Goal: Task Accomplishment & Management: Complete application form

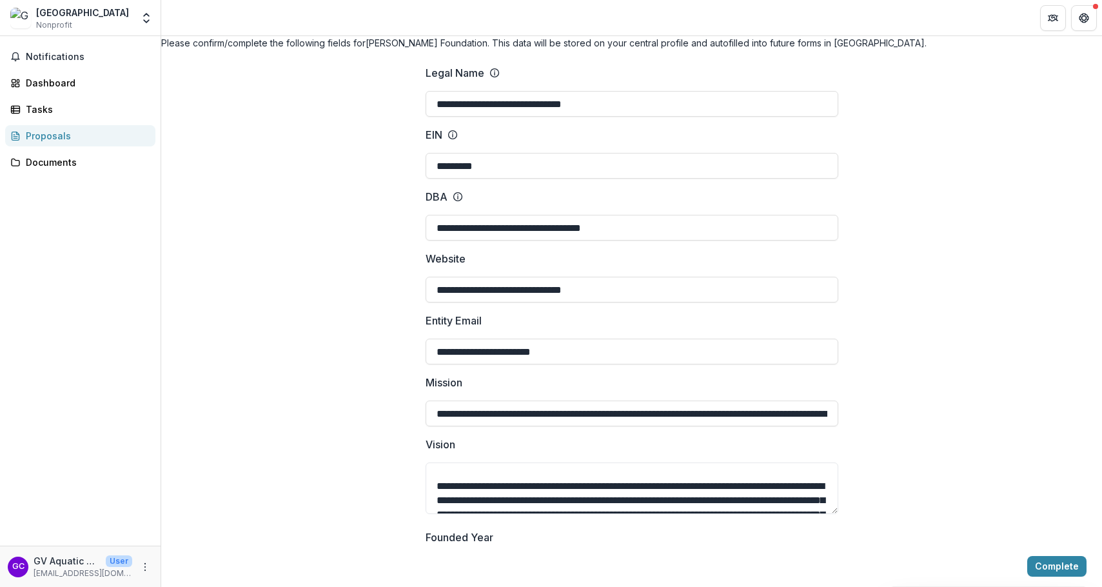
scroll to position [28, 0]
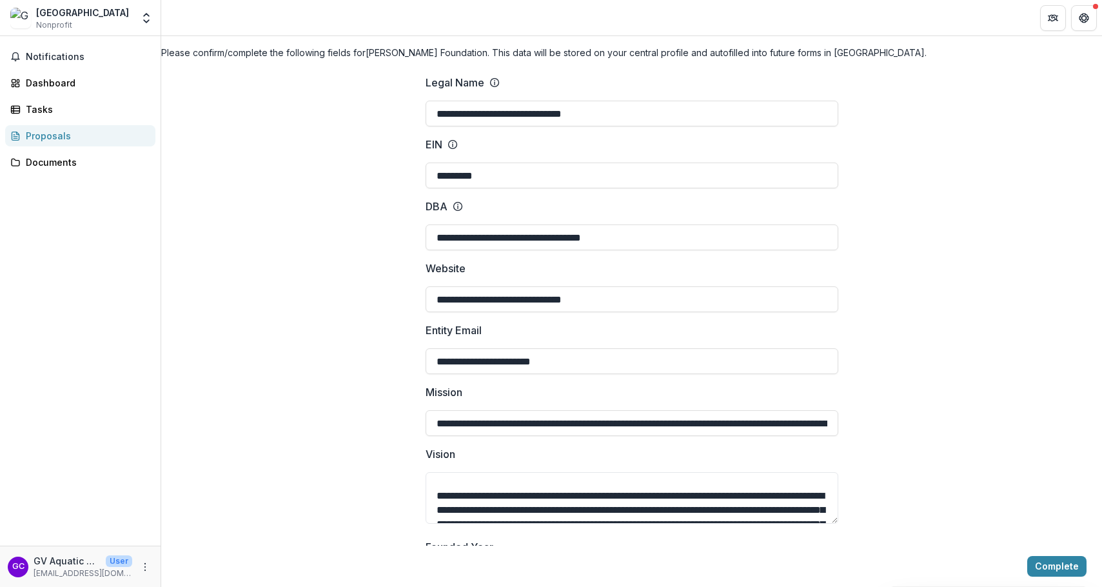
type textarea "**********"
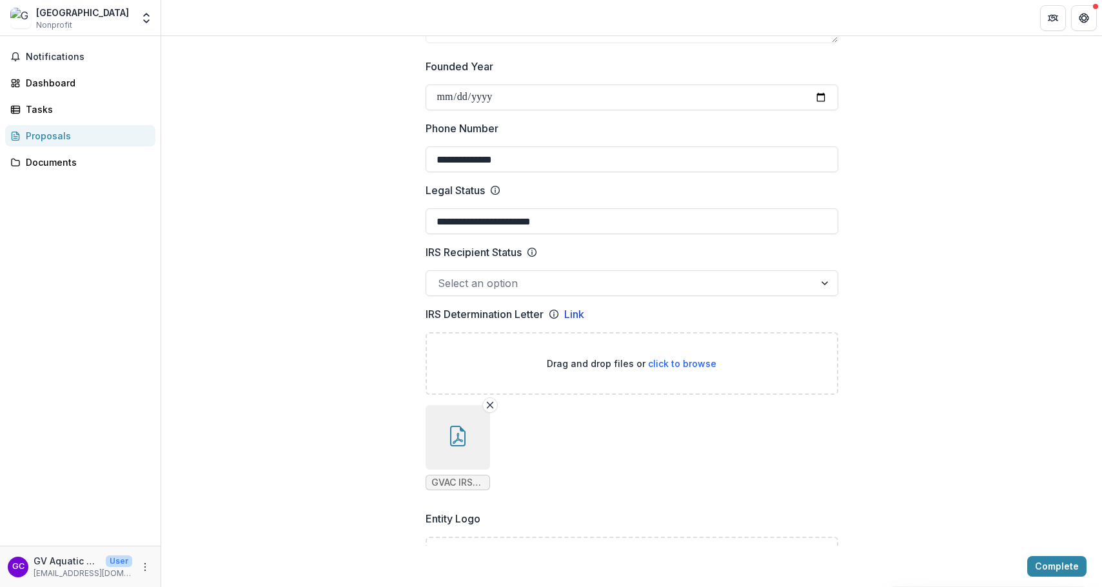
scroll to position [508, 0]
click at [727, 294] on div "Select an option" at bounding box center [620, 283] width 388 height 21
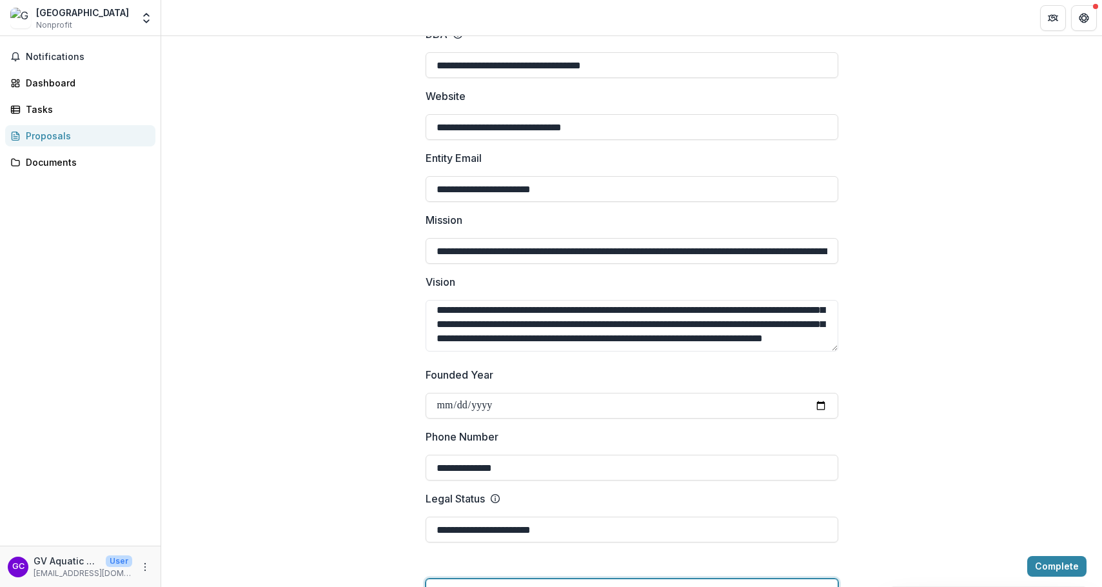
scroll to position [0, 0]
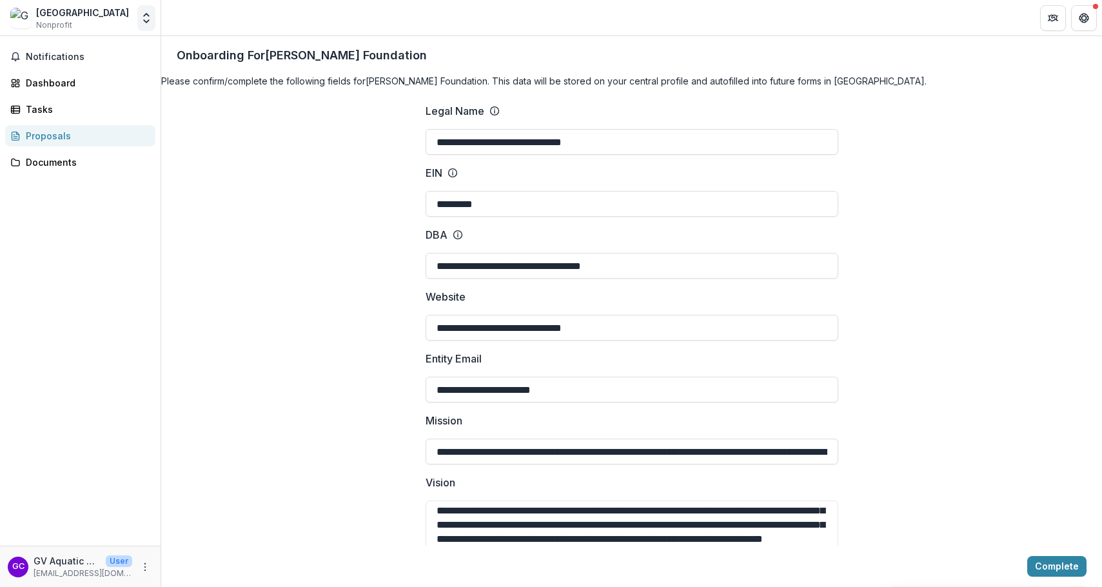
click at [146, 16] on icon "Open entity switcher" at bounding box center [146, 18] width 13 height 13
click at [145, 565] on icon "More" at bounding box center [145, 566] width 10 height 10
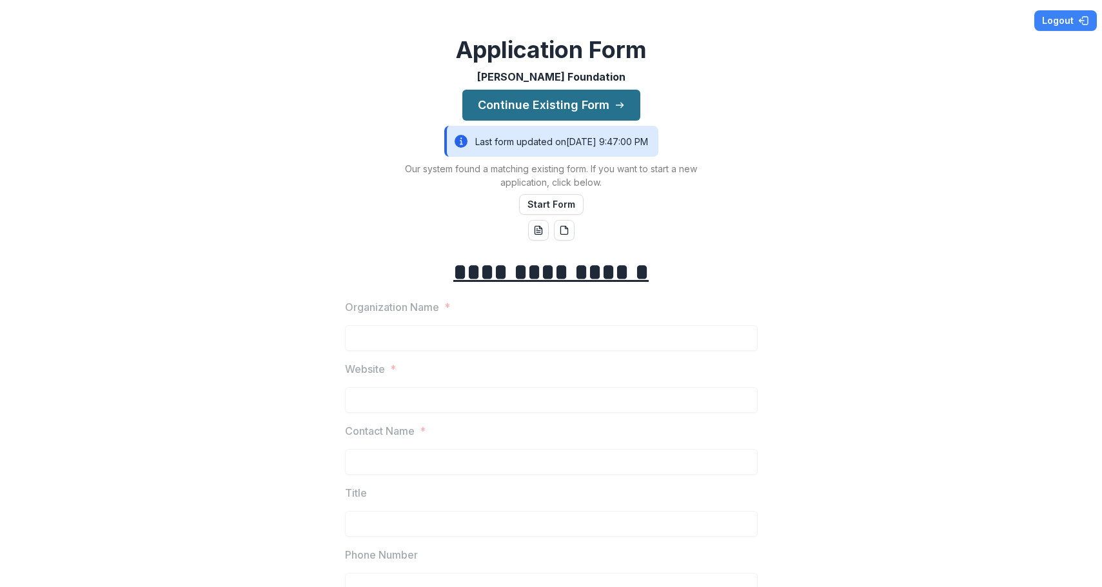
click at [536, 102] on button "Continue Existing Form" at bounding box center [551, 105] width 178 height 31
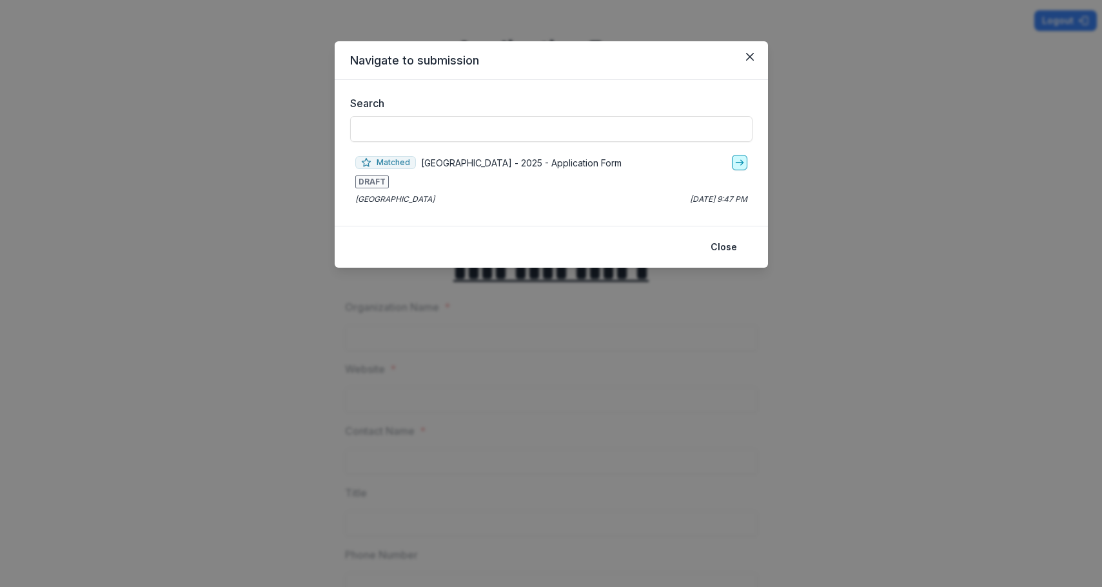
click at [738, 166] on icon "go-to" at bounding box center [739, 162] width 10 height 10
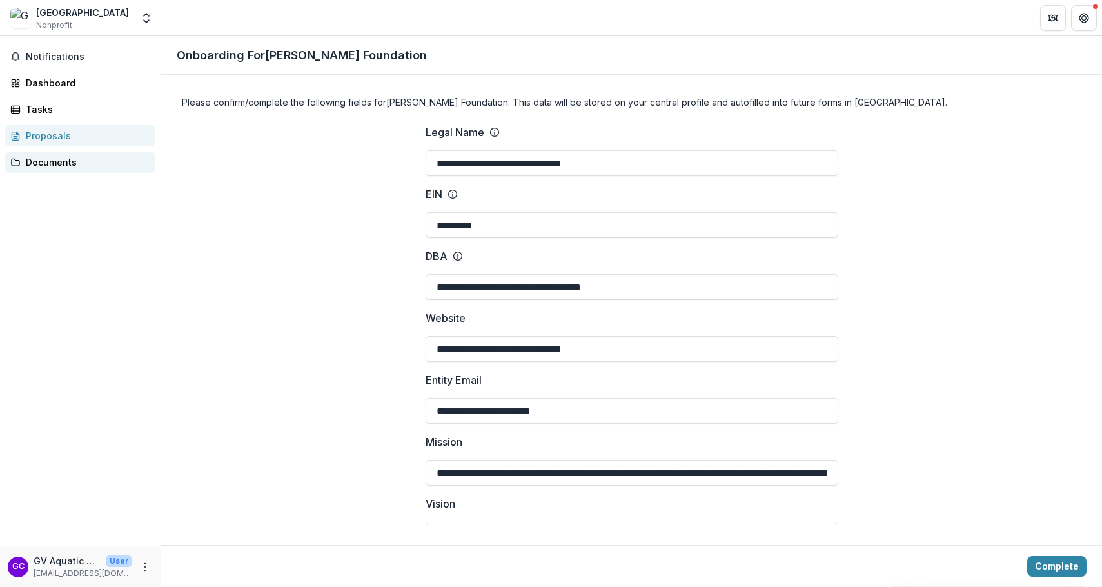
click at [59, 161] on div "Documents" at bounding box center [85, 162] width 119 height 14
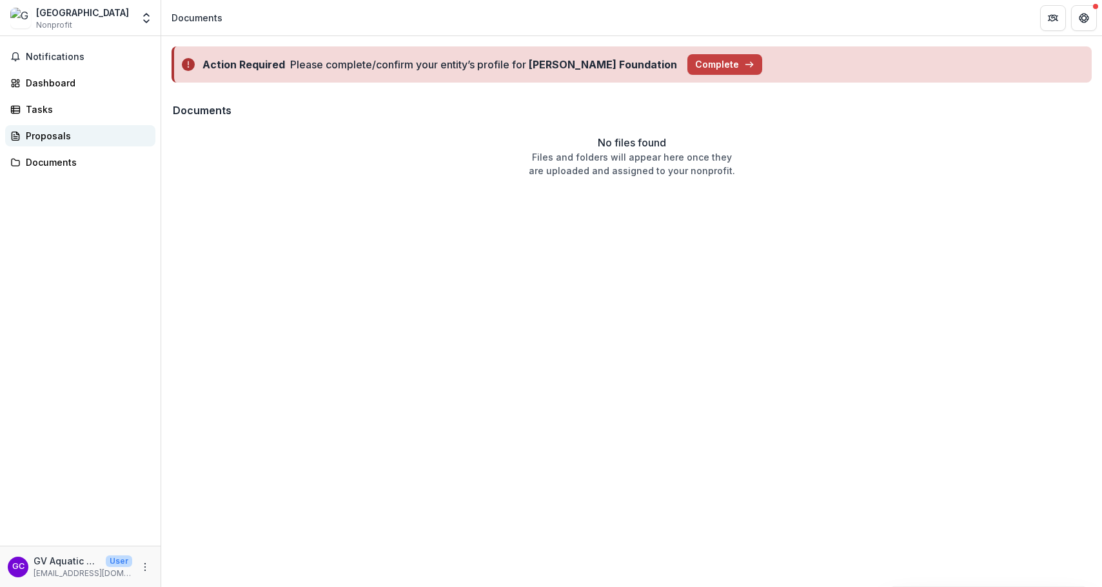
click at [32, 136] on div "Proposals" at bounding box center [85, 136] width 119 height 14
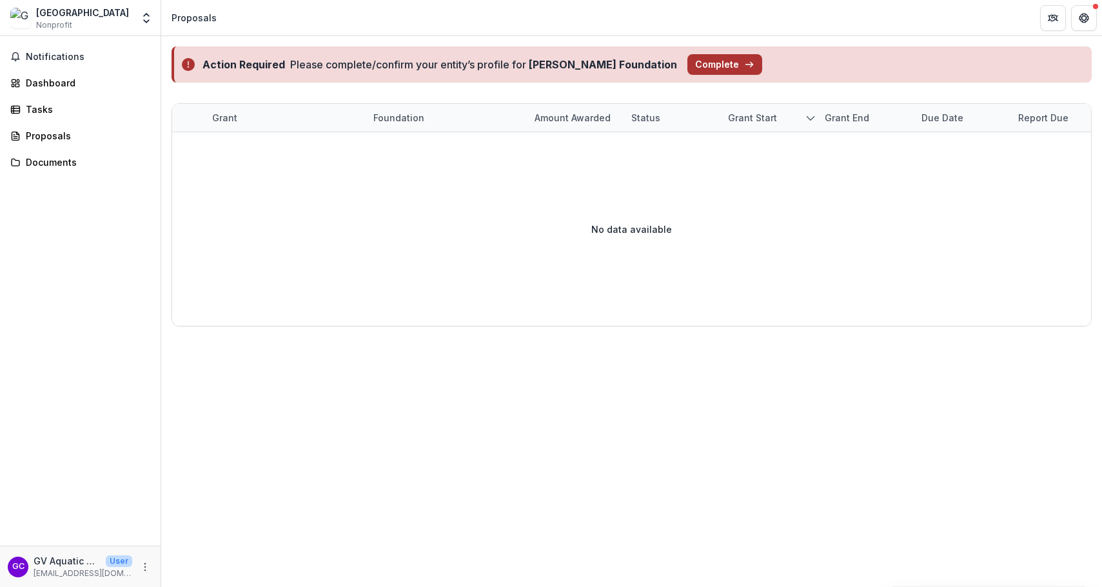
click at [723, 70] on button "Complete" at bounding box center [724, 64] width 75 height 21
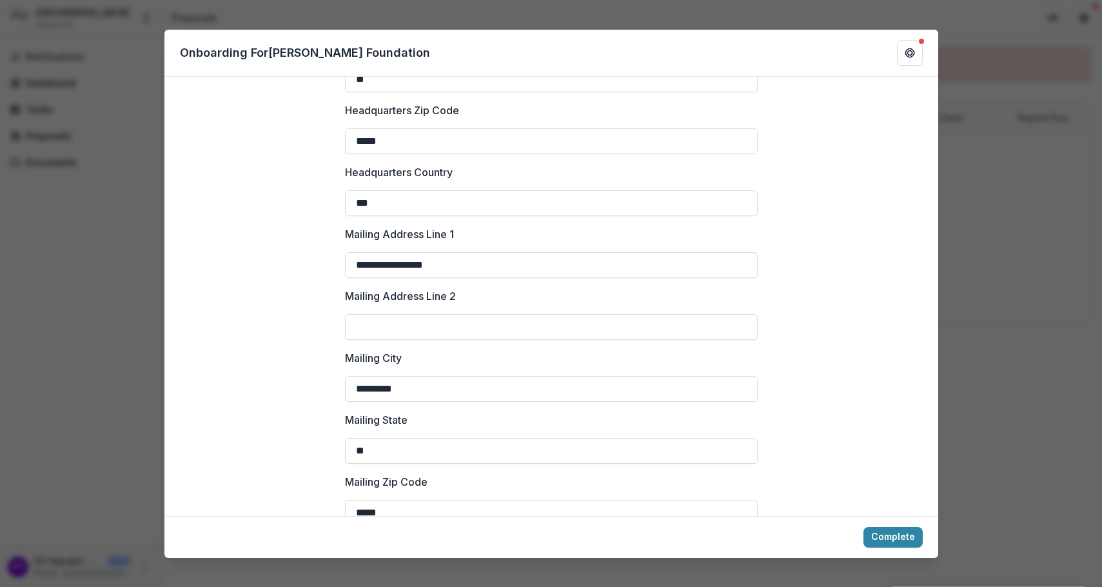
scroll to position [1706, 0]
